Goal: Task Accomplishment & Management: Manage account settings

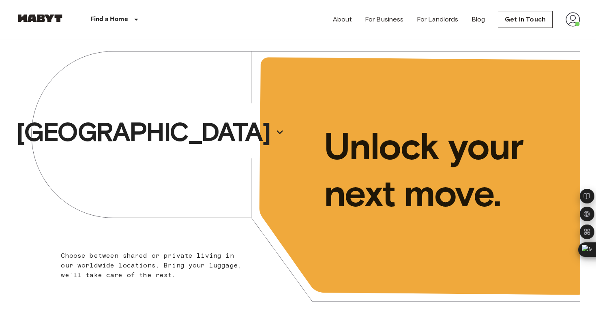
click at [573, 15] on img at bounding box center [572, 19] width 15 height 15
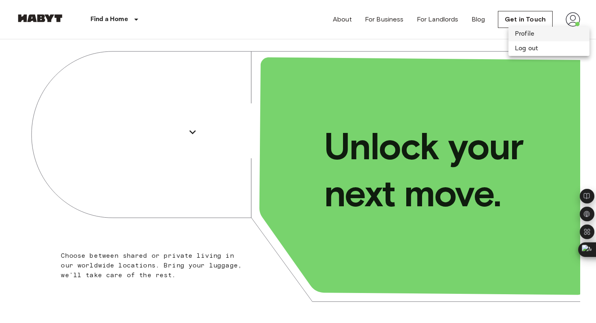
click at [540, 34] on li "Profile" at bounding box center [548, 34] width 81 height 15
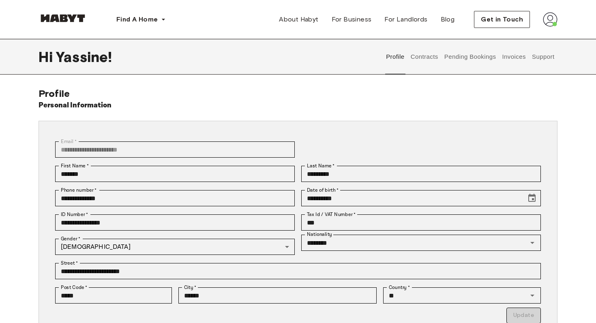
click at [431, 57] on button "Contracts" at bounding box center [424, 57] width 30 height 36
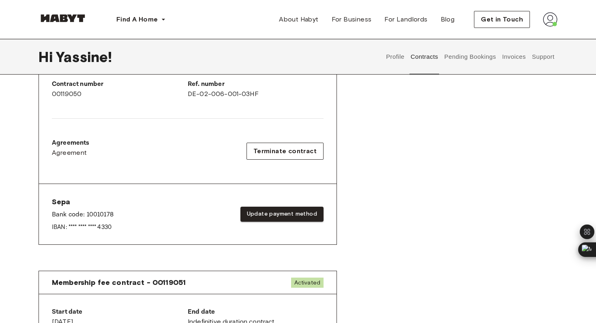
scroll to position [212, 0]
click at [467, 66] on button "Pending Bookings" at bounding box center [470, 57] width 54 height 36
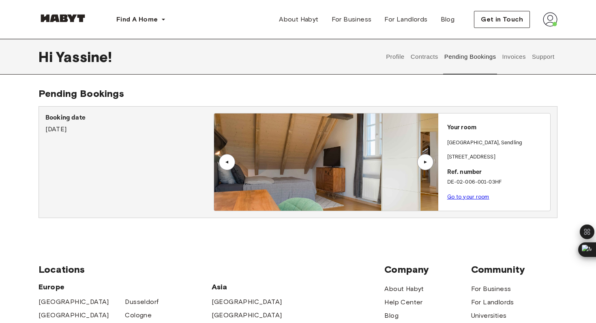
click at [520, 58] on button "Invoices" at bounding box center [514, 57] width 26 height 36
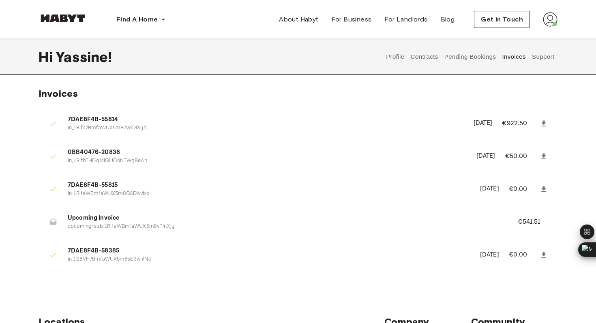
click at [535, 58] on button "Support" at bounding box center [543, 57] width 25 height 36
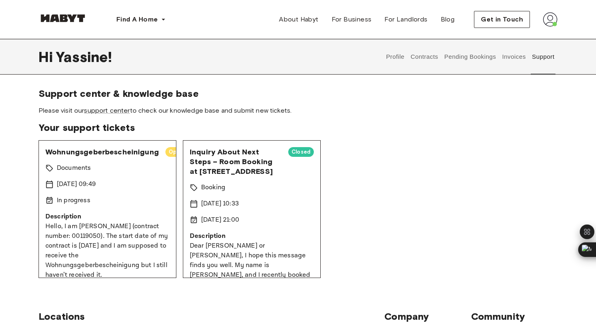
click at [428, 59] on button "Contracts" at bounding box center [424, 57] width 30 height 36
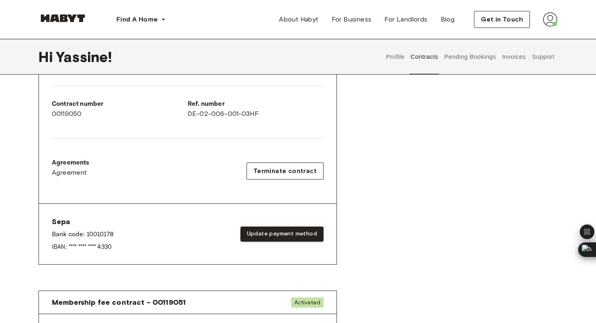
scroll to position [195, 0]
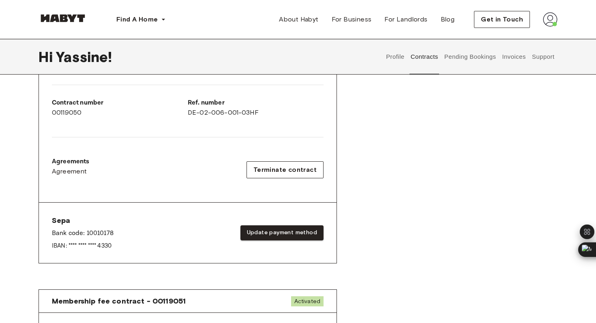
click at [508, 56] on button "Invoices" at bounding box center [514, 57] width 26 height 36
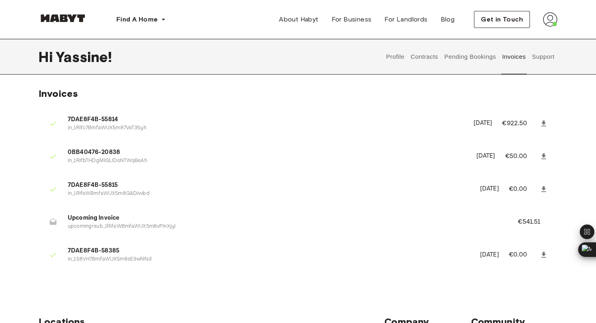
click at [52, 224] on icon at bounding box center [53, 221] width 7 height 6
click at [95, 222] on span "Upcoming Invoice" at bounding box center [283, 218] width 431 height 9
click at [475, 60] on button "Pending Bookings" at bounding box center [470, 57] width 54 height 36
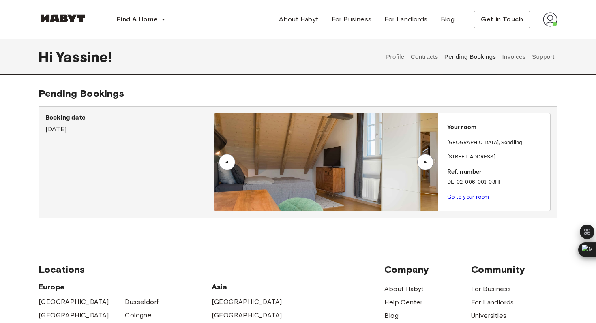
click at [422, 59] on button "Contracts" at bounding box center [424, 57] width 30 height 36
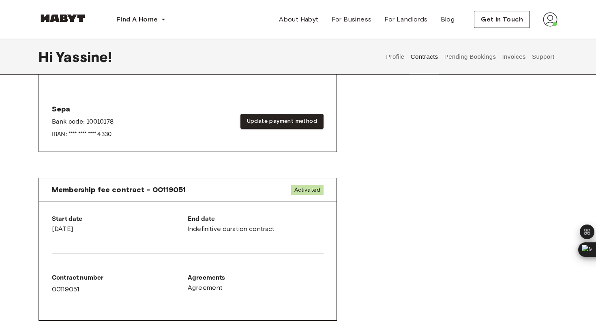
scroll to position [310, 0]
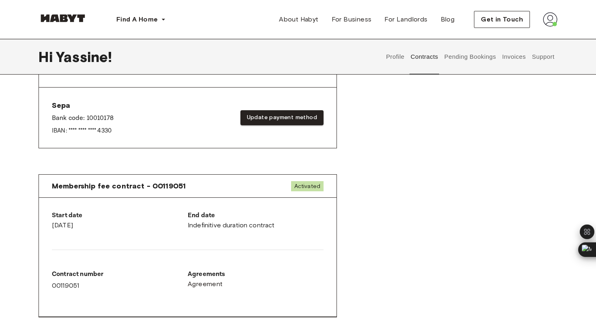
click at [544, 53] on button "Support" at bounding box center [543, 57] width 25 height 36
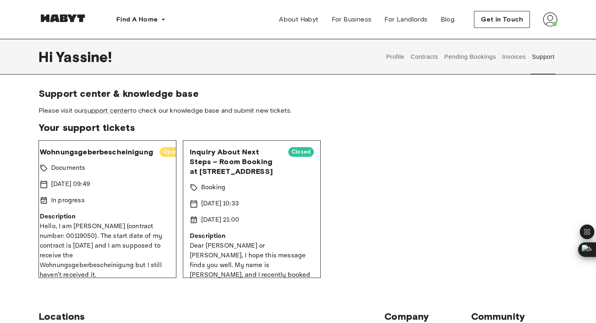
scroll to position [9, 0]
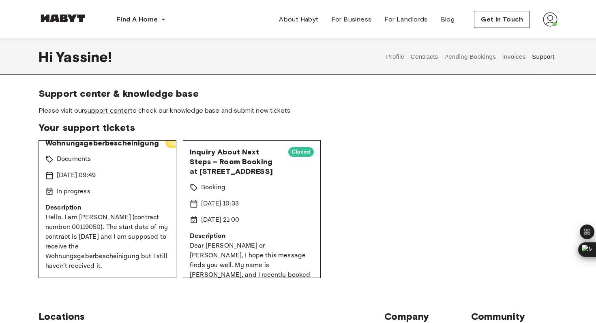
click at [398, 61] on button "Profile" at bounding box center [395, 57] width 21 height 36
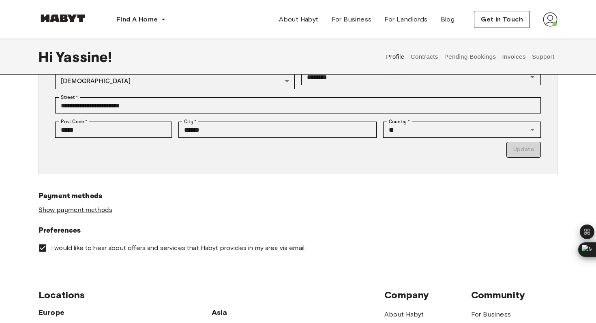
scroll to position [204, 0]
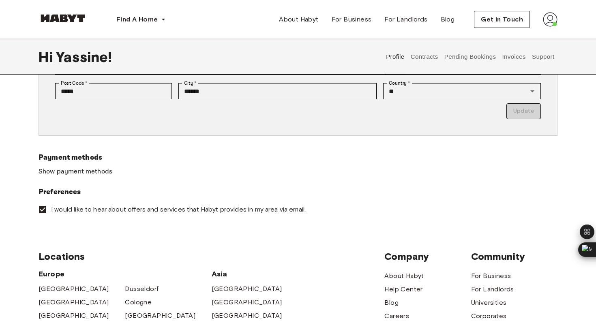
click at [420, 53] on button "Contracts" at bounding box center [424, 57] width 30 height 36
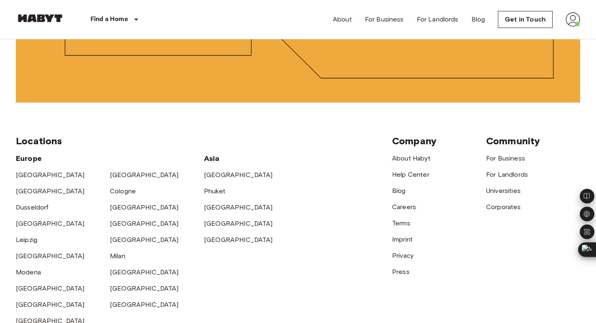
scroll to position [1938, 0]
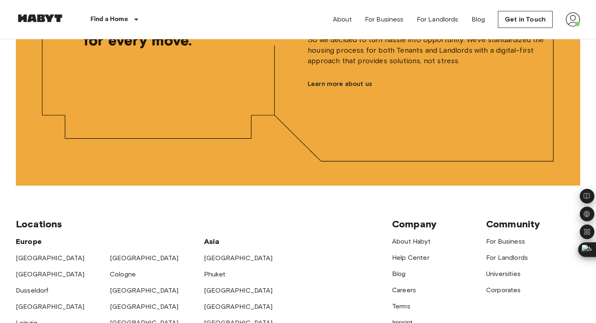
click at [573, 22] on img at bounding box center [572, 19] width 15 height 15
click at [341, 18] on div at bounding box center [298, 161] width 596 height 323
click at [344, 23] on link "About" at bounding box center [342, 20] width 19 height 10
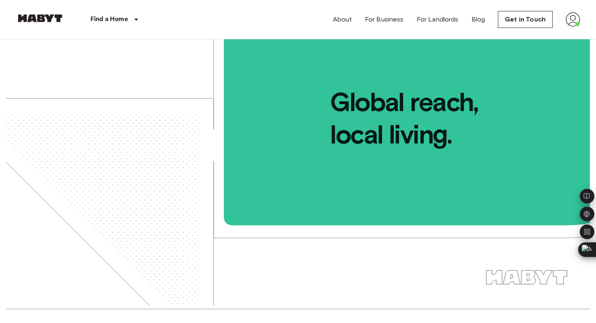
click at [578, 20] on img at bounding box center [572, 19] width 15 height 15
click at [542, 34] on li "Profile" at bounding box center [548, 34] width 81 height 15
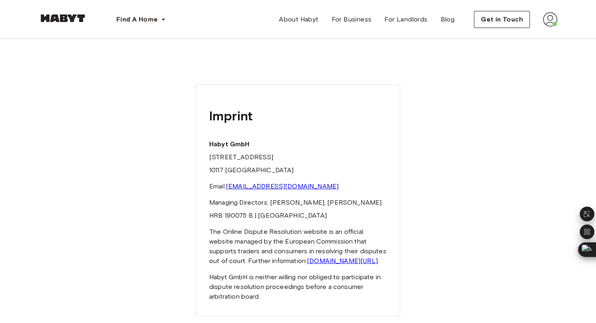
click at [551, 23] on img at bounding box center [550, 19] width 15 height 15
click at [531, 35] on span "Profile" at bounding box center [525, 38] width 20 height 10
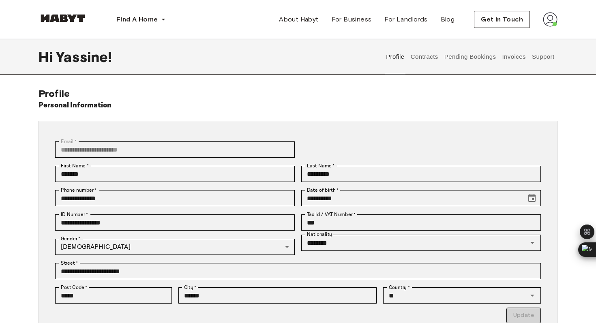
click at [421, 54] on button "Contracts" at bounding box center [424, 57] width 30 height 36
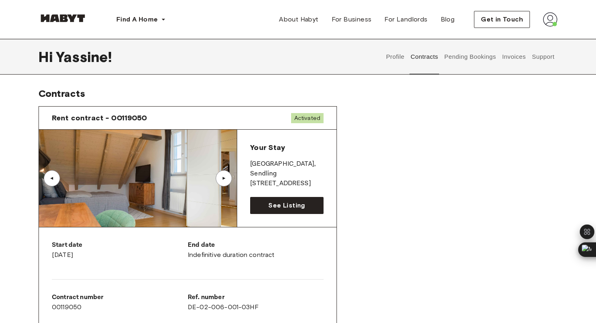
click at [466, 66] on button "Pending Bookings" at bounding box center [470, 57] width 54 height 36
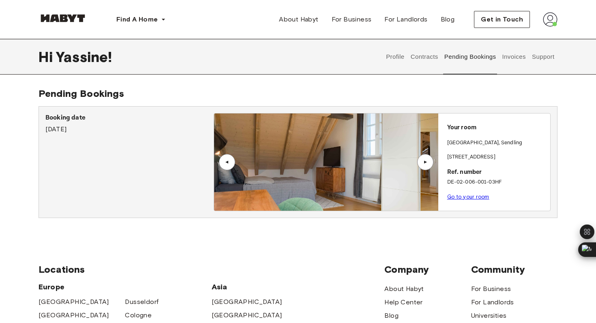
click at [507, 62] on button "Invoices" at bounding box center [514, 57] width 26 height 36
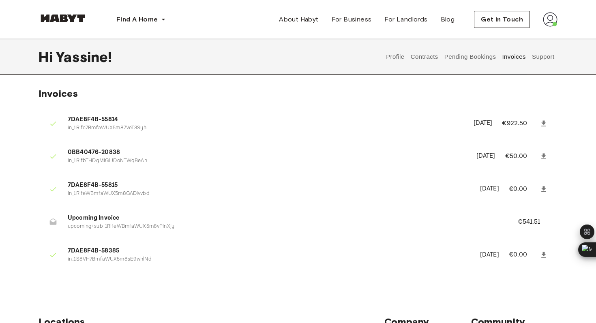
click at [535, 55] on button "Support" at bounding box center [543, 57] width 25 height 36
